Goal: Find specific page/section: Find specific page/section

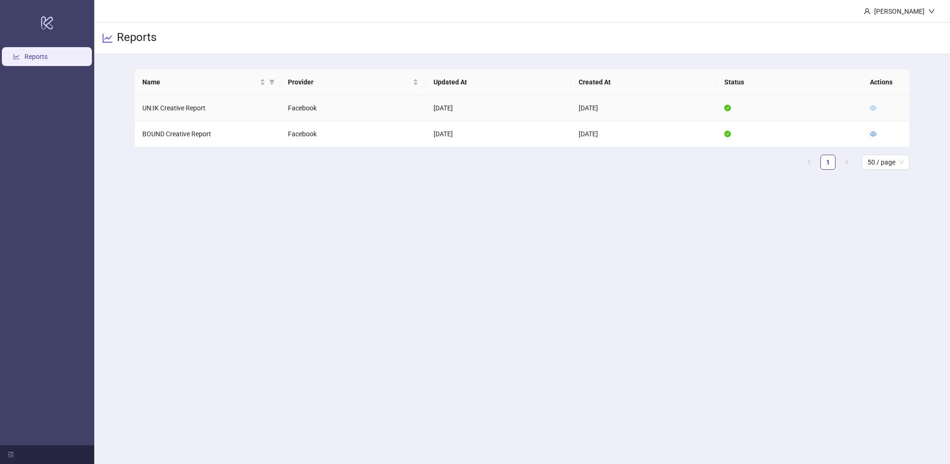
click at [871, 109] on icon "eye" at bounding box center [873, 108] width 7 height 7
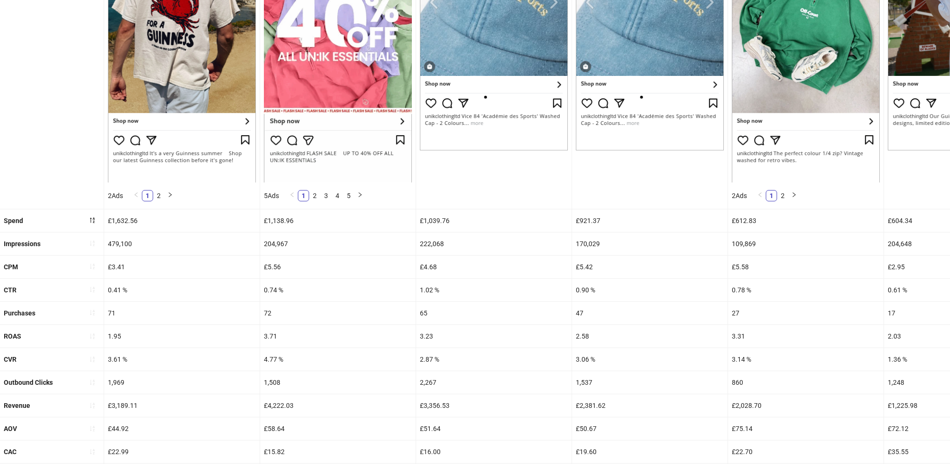
scroll to position [268, 0]
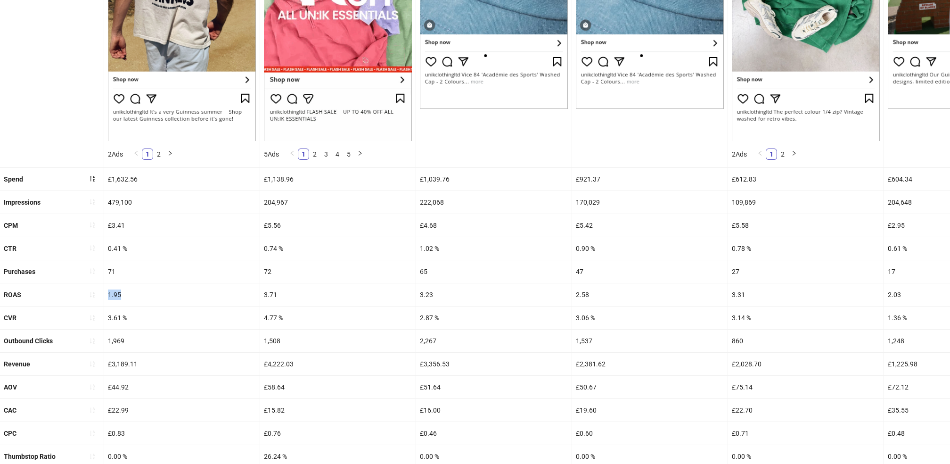
drag, startPoint x: 126, startPoint y: 303, endPoint x: 108, endPoint y: 294, distance: 20.2
click at [108, 294] on ul "Ad name AD114-GUINNESS-CRAB-JAKE-UGC_EN_IMG_GUINNESS_CP_17072025_ALLG_CC_SC1_No…" at bounding box center [475, 157] width 950 height 668
click at [121, 292] on div "1.95" at bounding box center [181, 294] width 155 height 23
drag, startPoint x: 121, startPoint y: 292, endPoint x: 110, endPoint y: 293, distance: 10.4
click at [110, 293] on div "1.95" at bounding box center [181, 294] width 155 height 23
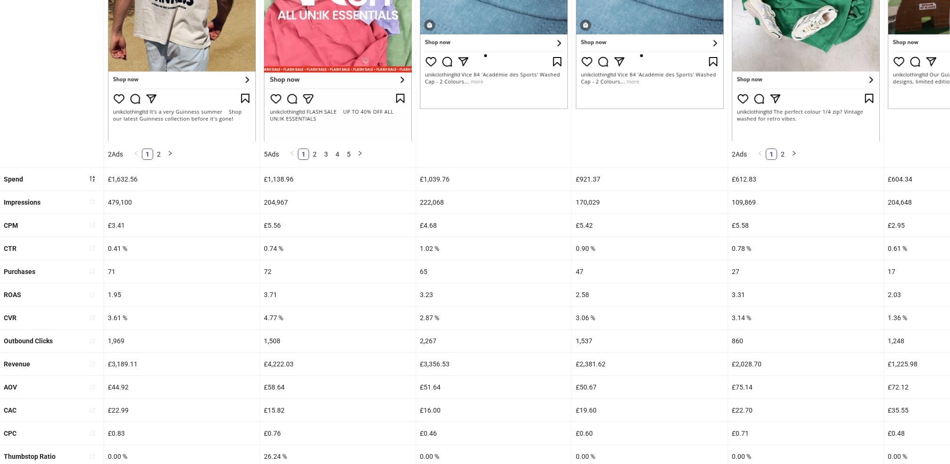
click at [132, 176] on div "£1,632.56" at bounding box center [181, 179] width 155 height 23
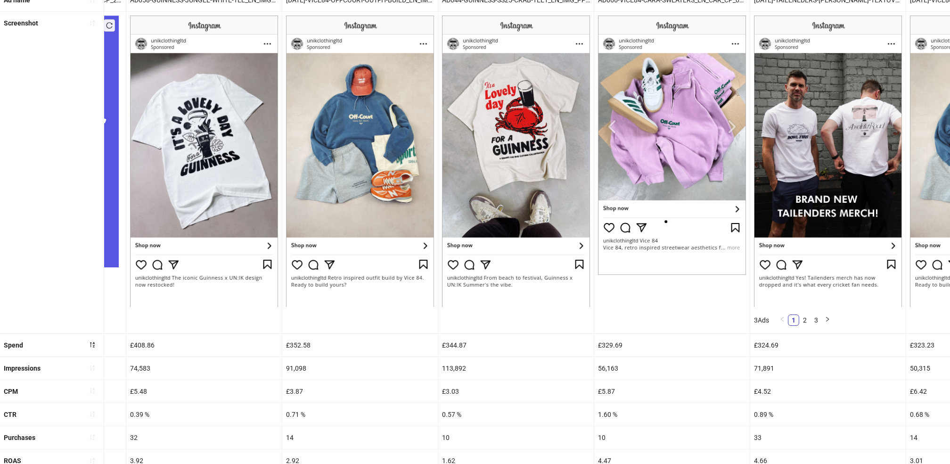
scroll to position [0, 1843]
